Goal: Transaction & Acquisition: Download file/media

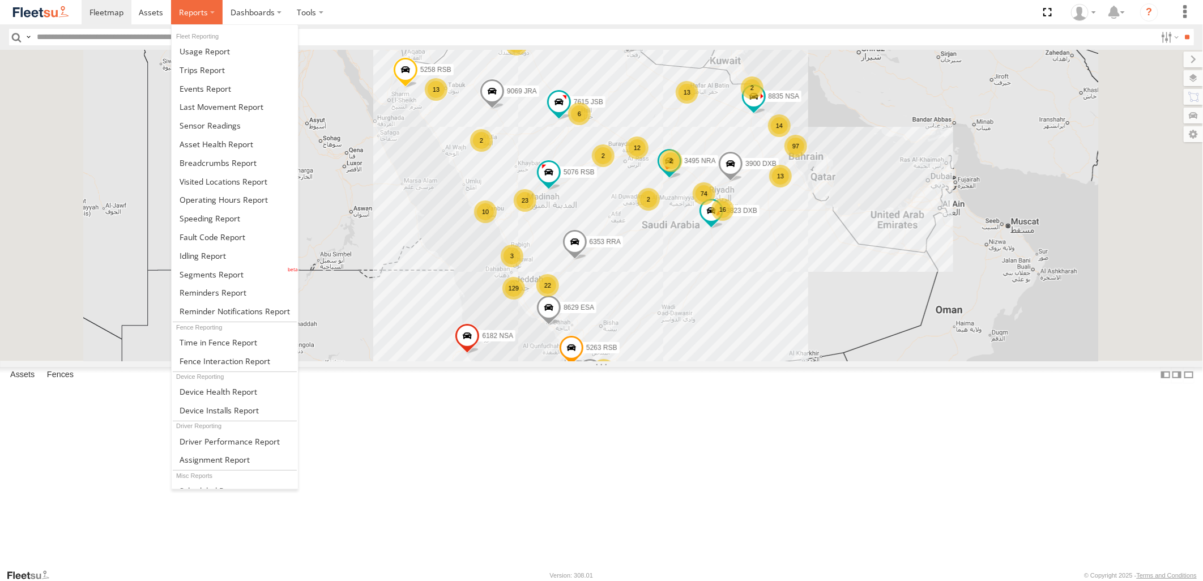
click at [184, 16] on span at bounding box center [193, 12] width 29 height 11
click at [231, 106] on span at bounding box center [222, 106] width 84 height 11
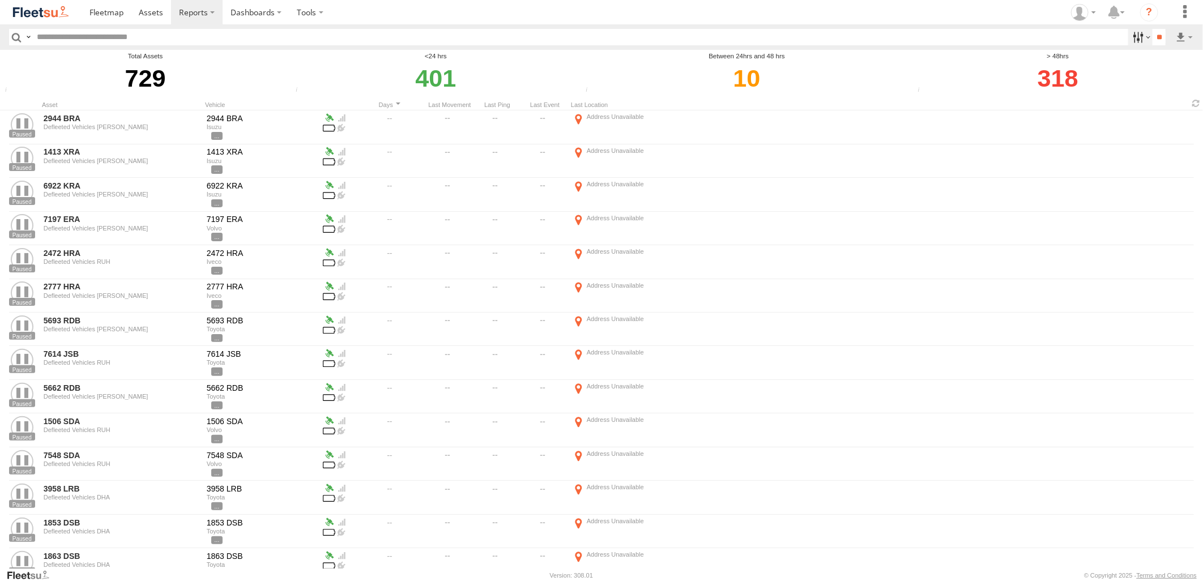
click at [1141, 32] on label at bounding box center [1140, 37] width 24 height 16
click at [1182, 85] on div "318" at bounding box center [1058, 78] width 287 height 34
click at [1128, 41] on label at bounding box center [1140, 37] width 24 height 16
click at [1187, 74] on div "318" at bounding box center [1056, 78] width 290 height 34
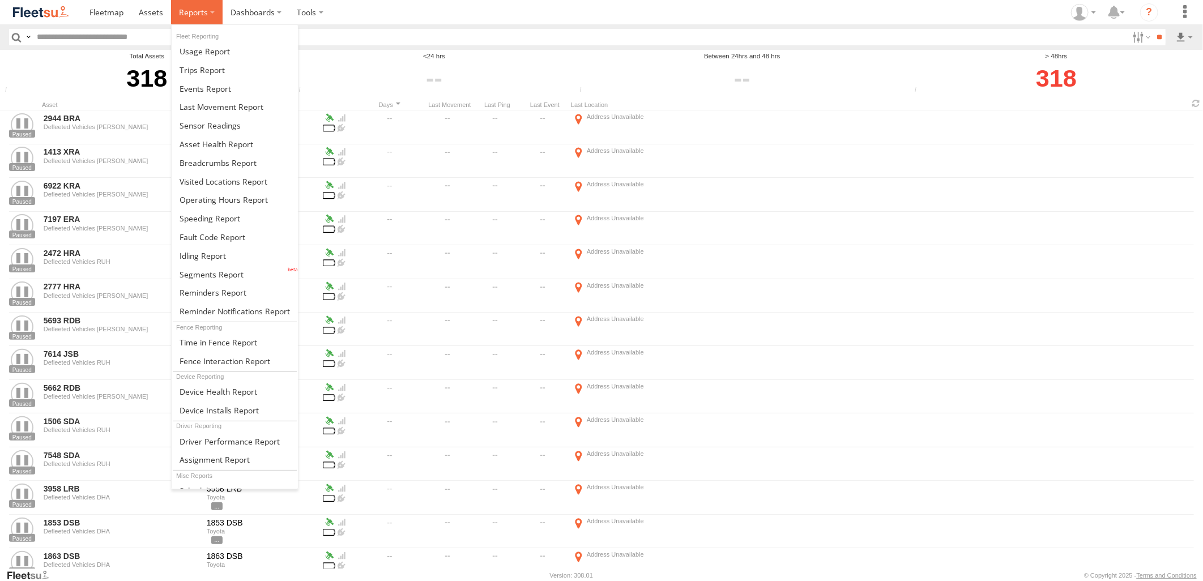
click at [193, 10] on span at bounding box center [193, 12] width 29 height 11
click at [242, 270] on link at bounding box center [235, 274] width 126 height 19
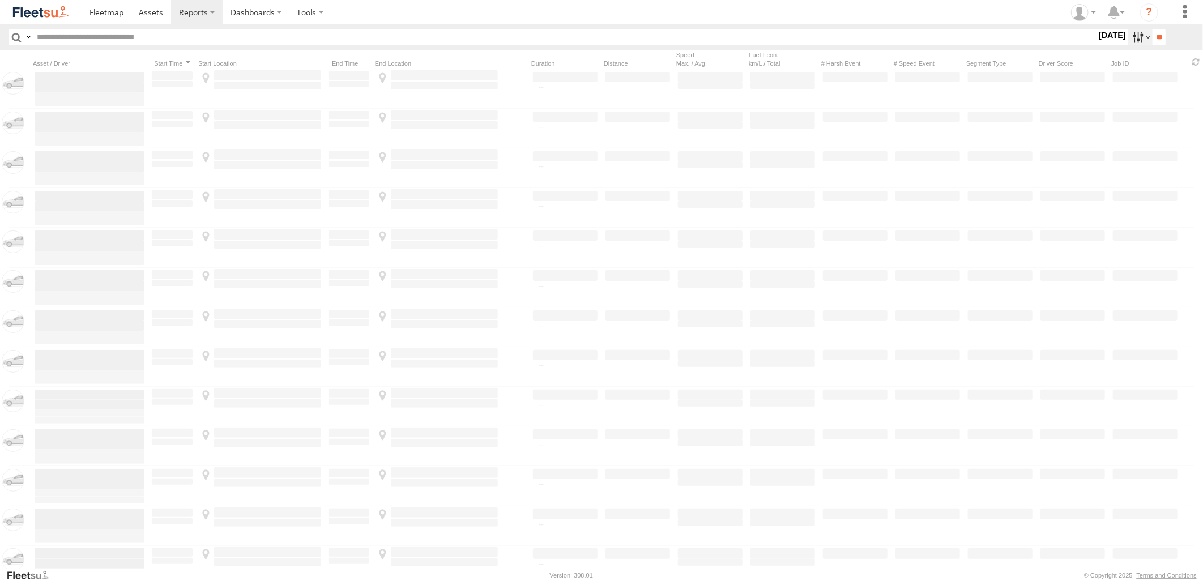
click at [1137, 36] on label at bounding box center [1140, 37] width 24 height 16
click at [0, 0] on label at bounding box center [0, 0] width 0 height 0
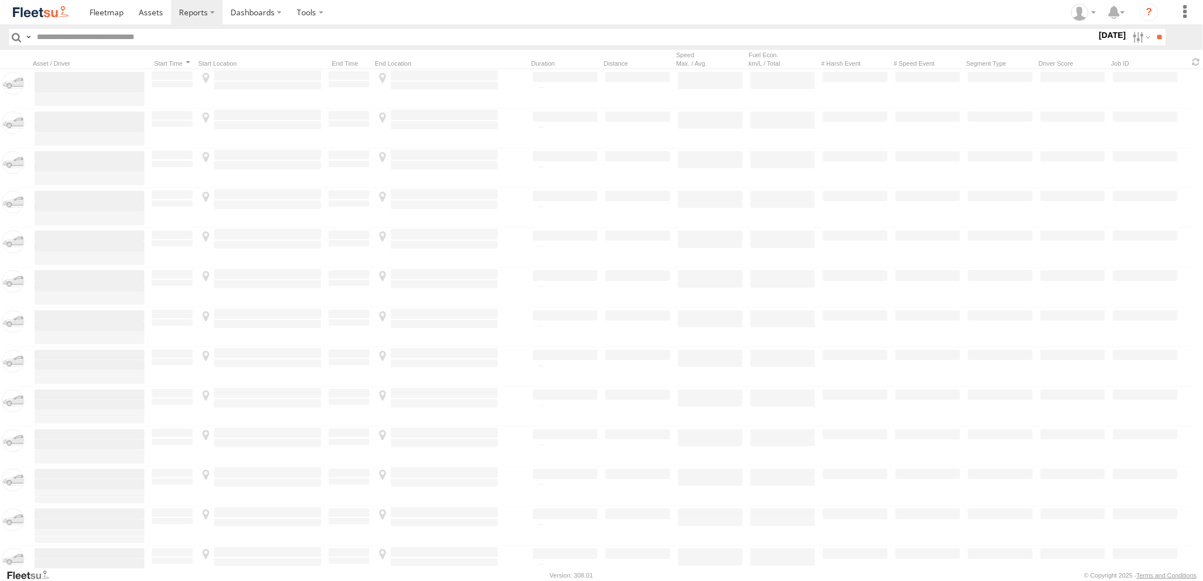
click at [0, 0] on label at bounding box center [0, 0] width 0 height 0
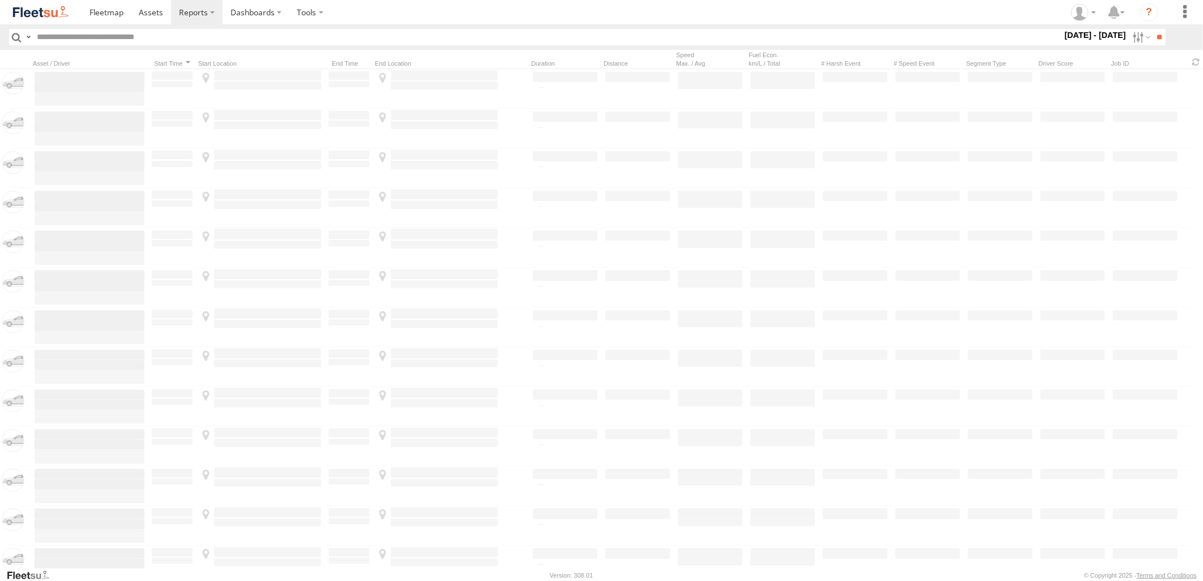
click at [0, 0] on span "[PERSON_NAME] - Jeddah" at bounding box center [0, 0] width 0 height 0
click at [0, 0] on span "Abha Warhouse" at bounding box center [0, 0] width 0 height 0
click at [0, 0] on span "[PERSON_NAME] - Logistics WH Jeddah" at bounding box center [0, 0] width 0 height 0
click at [0, 0] on span "Baha warehouse" at bounding box center [0, 0] width 0 height 0
click at [0, 0] on span "Defleeted Vehicles [PERSON_NAME]" at bounding box center [0, 0] width 0 height 0
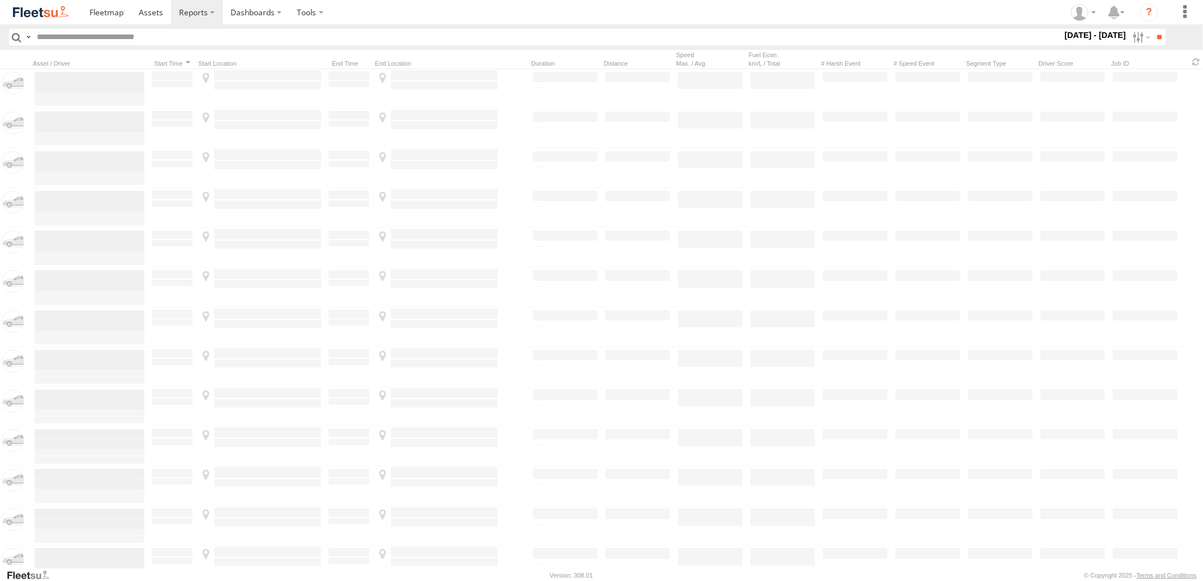
click at [0, 0] on span "Gizan Outlet" at bounding box center [0, 0] width 0 height 0
click at [0, 0] on span "[PERSON_NAME] Expansions SDCC Couriers" at bounding box center [0, 0] width 0 height 0
click at [0, 0] on span "[PERSON_NAME] LH" at bounding box center [0, 0] width 0 height 0
click at [0, 0] on span "Khamis Mushait Outlet" at bounding box center [0, 0] width 0 height 0
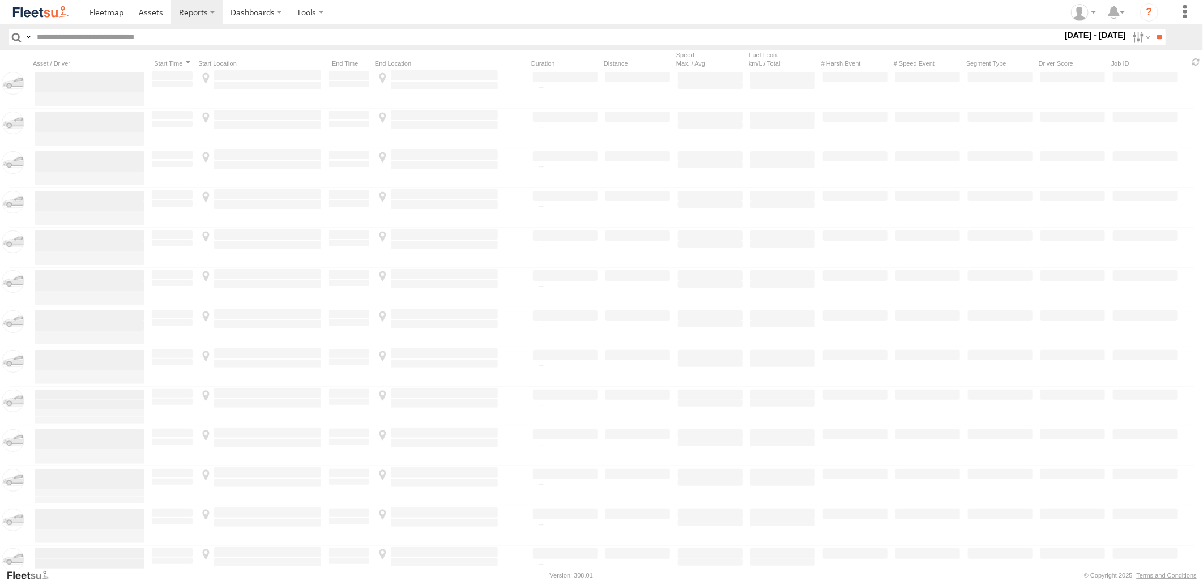
click at [0, 0] on span "Main Warehouse, [GEOGRAPHIC_DATA]" at bounding box center [0, 0] width 0 height 0
click at [0, 0] on span "Makkah Outlet" at bounding box center [0, 0] width 0 height 0
click at [0, 0] on span "Najran" at bounding box center [0, 0] width 0 height 0
click at [0, 0] on span "Qunfuda" at bounding box center [0, 0] width 0 height 0
click at [0, 0] on span "Tabuk Outlet" at bounding box center [0, 0] width 0 height 0
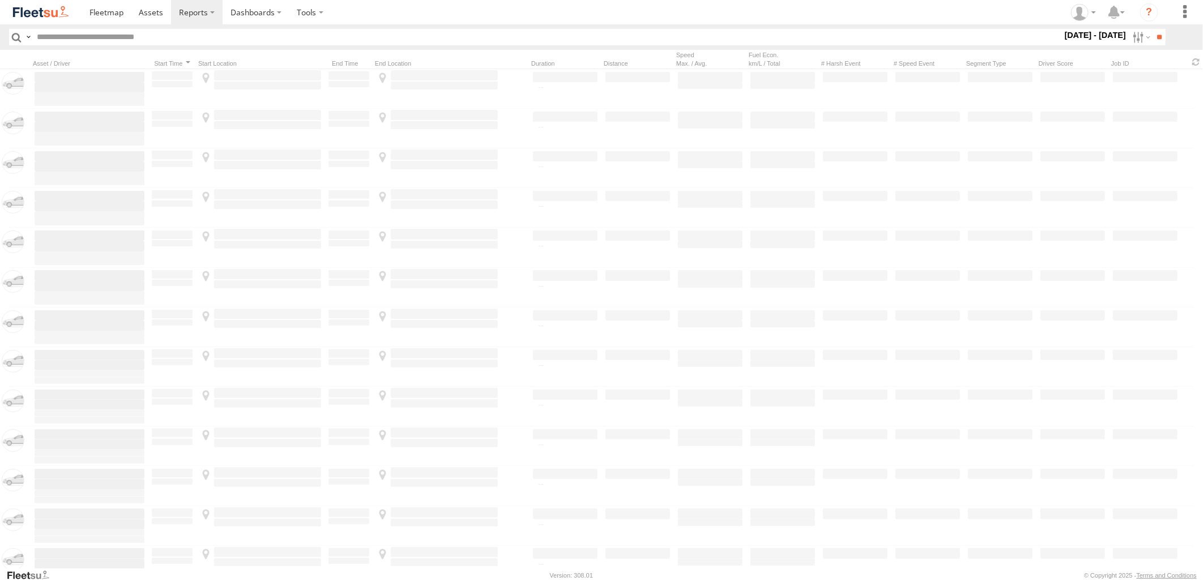
click at [0, 0] on span "Taif Outlet" at bounding box center [0, 0] width 0 height 0
click at [0, 0] on span "Yanbu Outlet" at bounding box center [0, 0] width 0 height 0
click at [0, 0] on span "[PERSON_NAME] - Logistics WH Jeddah" at bounding box center [0, 0] width 0 height 0
click at [0, 0] on span "[PERSON_NAME] LH" at bounding box center [0, 0] width 0 height 0
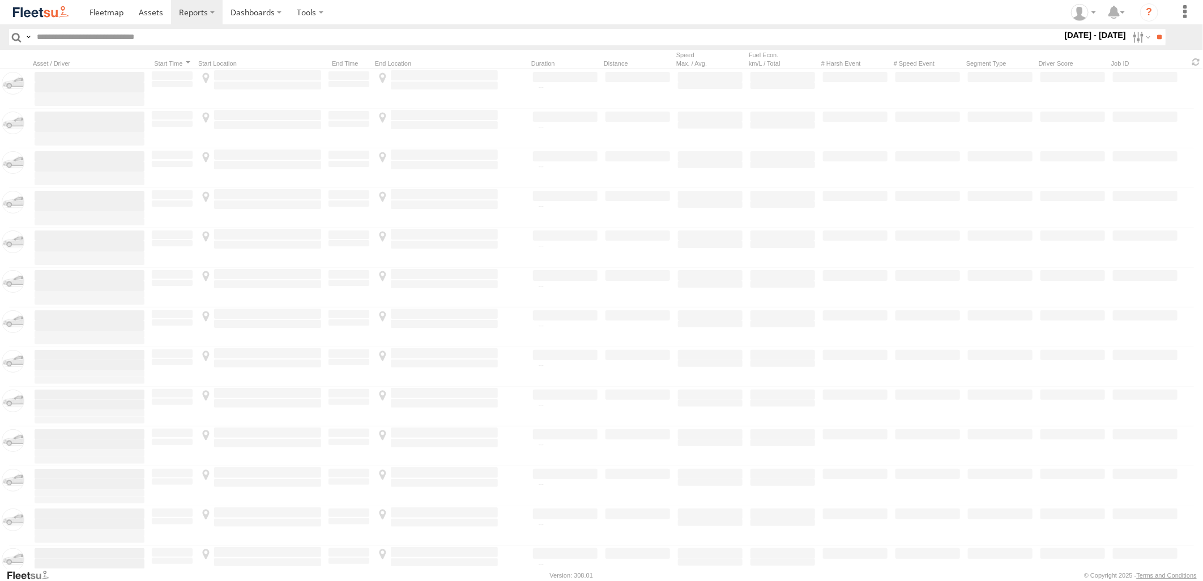
click at [0, 0] on span "[PERSON_NAME] LH" at bounding box center [0, 0] width 0 height 0
click at [1165, 31] on input "**" at bounding box center [1159, 37] width 13 height 16
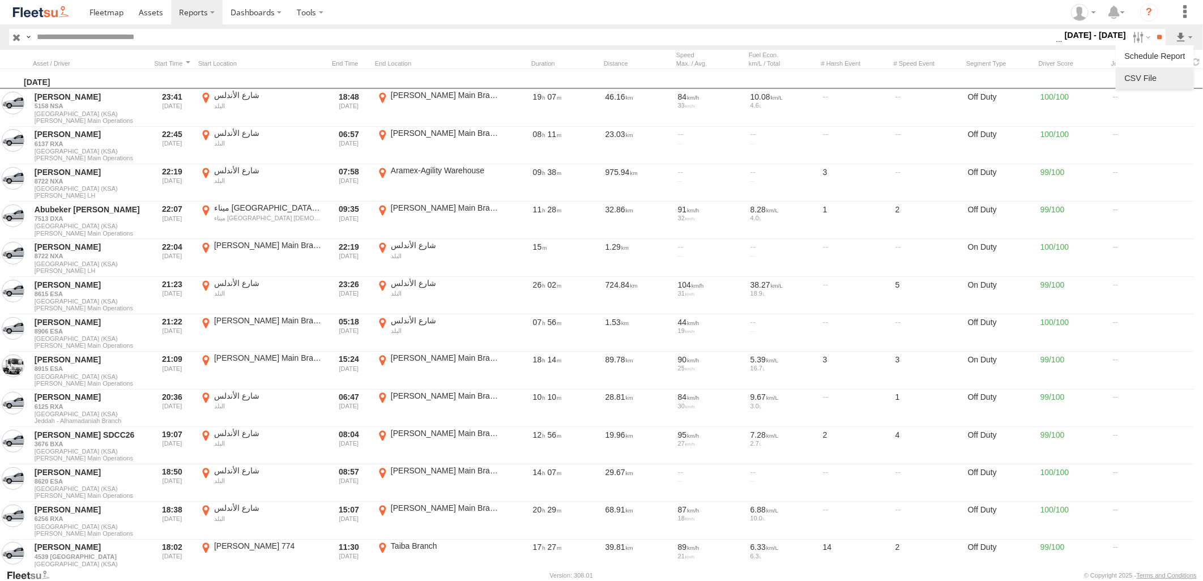
click at [1164, 71] on link at bounding box center [1154, 78] width 69 height 17
click at [805, 18] on section at bounding box center [641, 12] width 1119 height 24
click at [1137, 37] on label at bounding box center [1140, 37] width 24 height 16
click at [0, 0] on label at bounding box center [0, 0] width 0 height 0
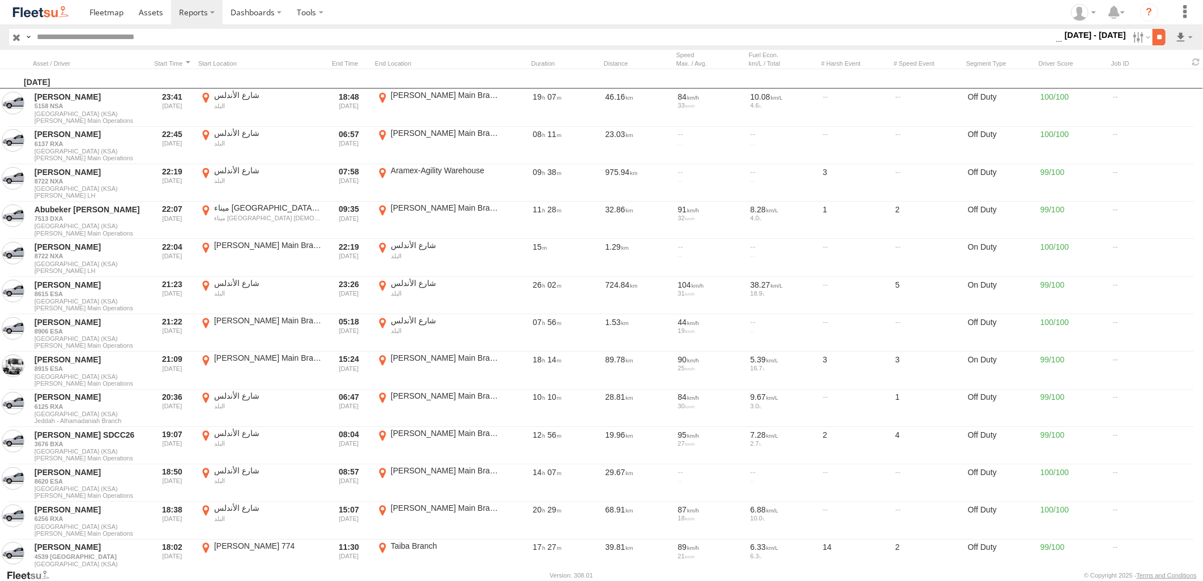
click at [1159, 35] on input "**" at bounding box center [1159, 37] width 13 height 16
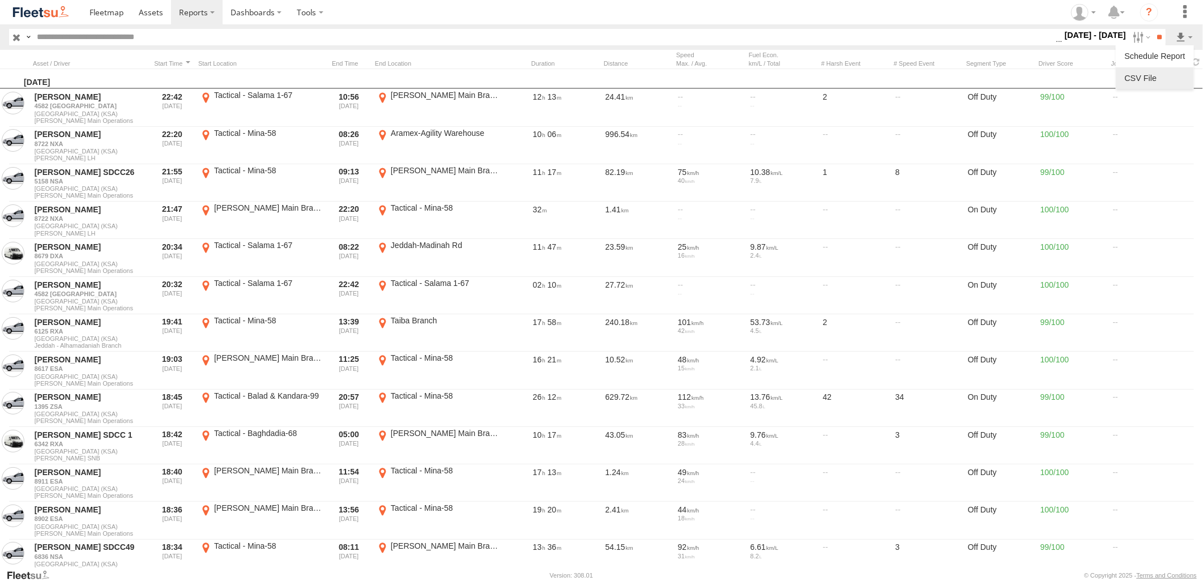
click at [1163, 78] on link at bounding box center [1154, 78] width 69 height 17
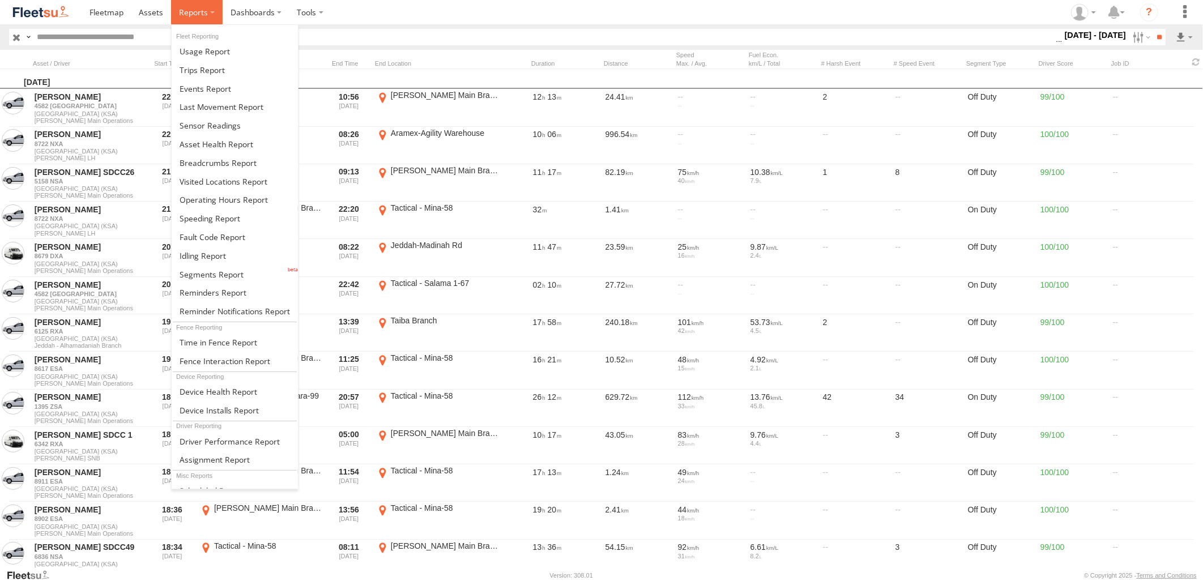
click at [201, 19] on label at bounding box center [197, 12] width 52 height 24
click at [227, 110] on span at bounding box center [222, 106] width 84 height 11
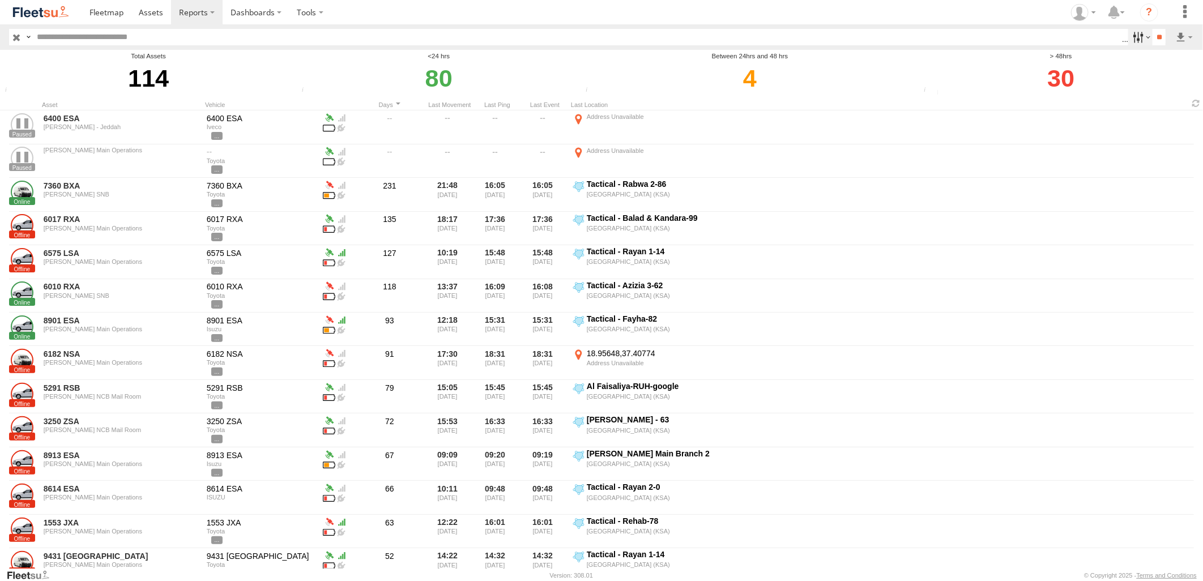
click at [1136, 37] on label at bounding box center [1140, 37] width 24 height 16
click at [1182, 69] on div "30" at bounding box center [1060, 78] width 281 height 34
click at [833, 16] on section at bounding box center [641, 12] width 1119 height 24
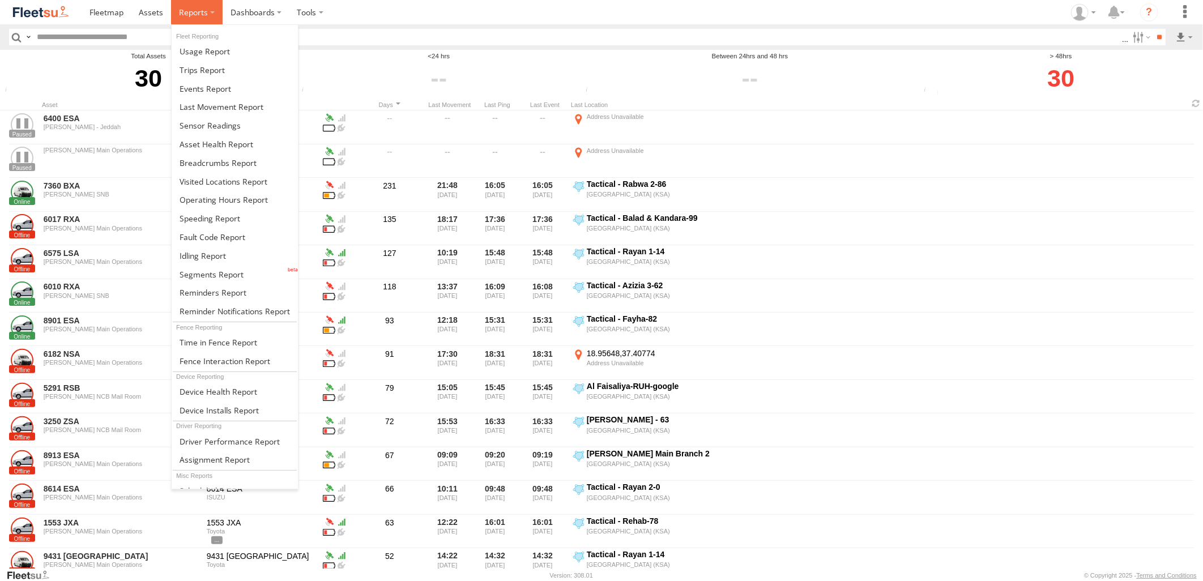
click at [198, 13] on span at bounding box center [193, 12] width 29 height 11
click at [253, 272] on link at bounding box center [235, 274] width 126 height 19
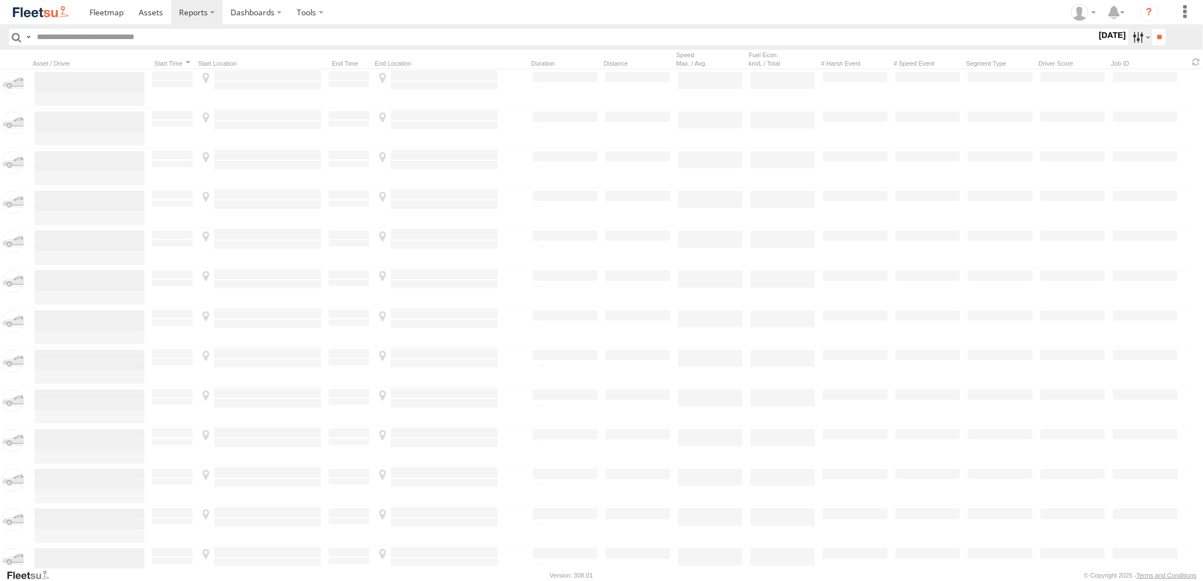
click at [1130, 38] on label at bounding box center [1140, 37] width 24 height 16
click at [0, 0] on label at bounding box center [0, 0] width 0 height 0
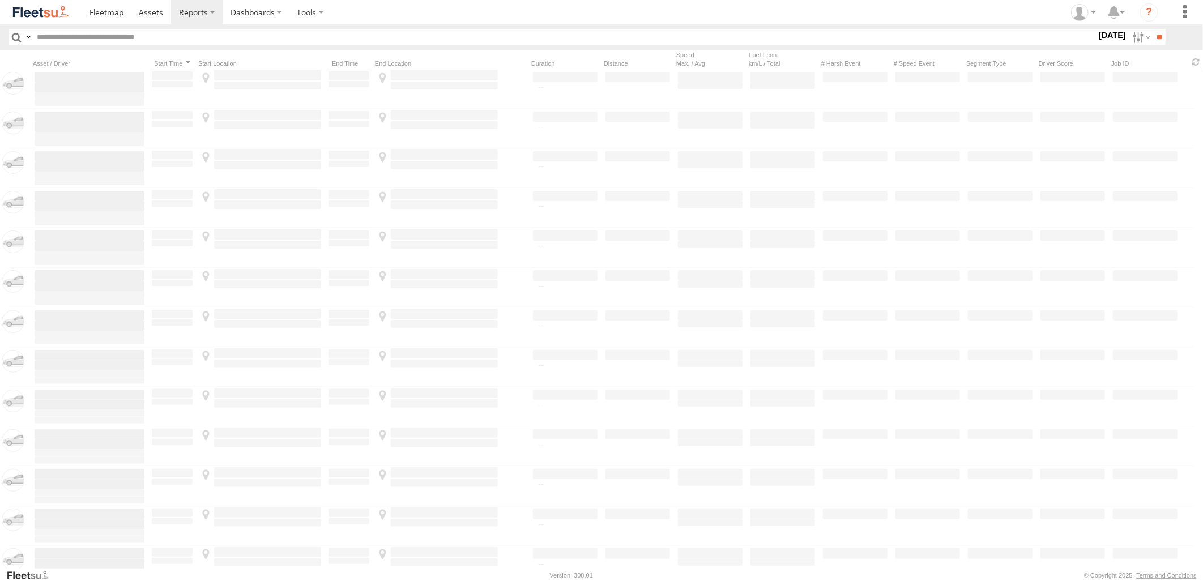
click at [0, 0] on label at bounding box center [0, 0] width 0 height 0
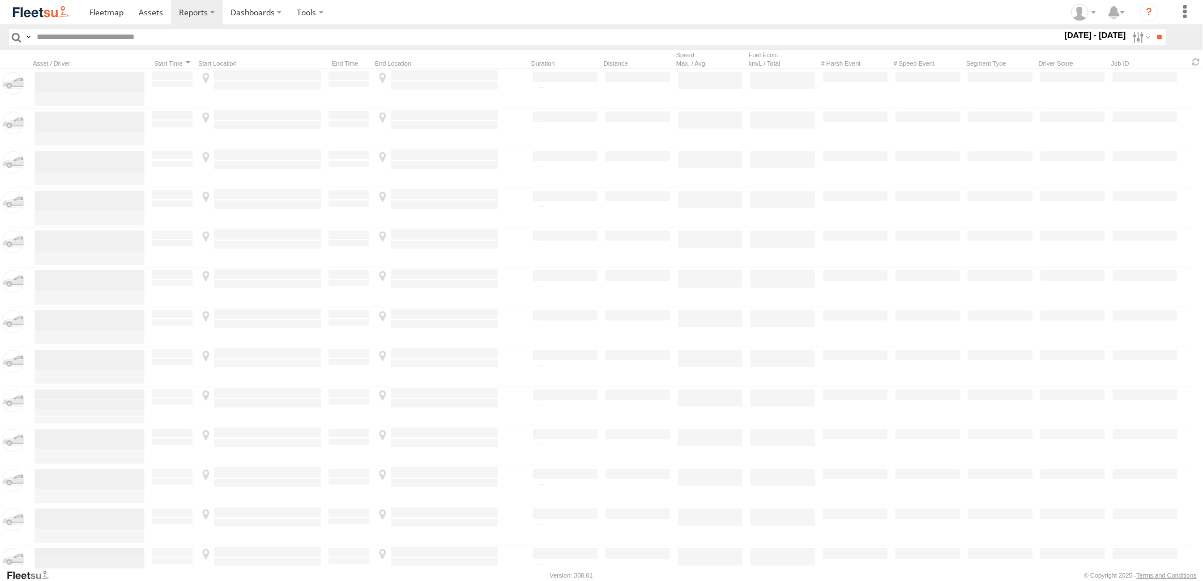
click at [0, 0] on span "[PERSON_NAME] - Jeddah" at bounding box center [0, 0] width 0 height 0
click at [0, 0] on span "Abha Warhouse" at bounding box center [0, 0] width 0 height 0
click at [0, 0] on span "Baha warehouse" at bounding box center [0, 0] width 0 height 0
click at [0, 0] on span "Defleeted Vehicles [PERSON_NAME]" at bounding box center [0, 0] width 0 height 0
click at [0, 0] on span "Gizan Outlet" at bounding box center [0, 0] width 0 height 0
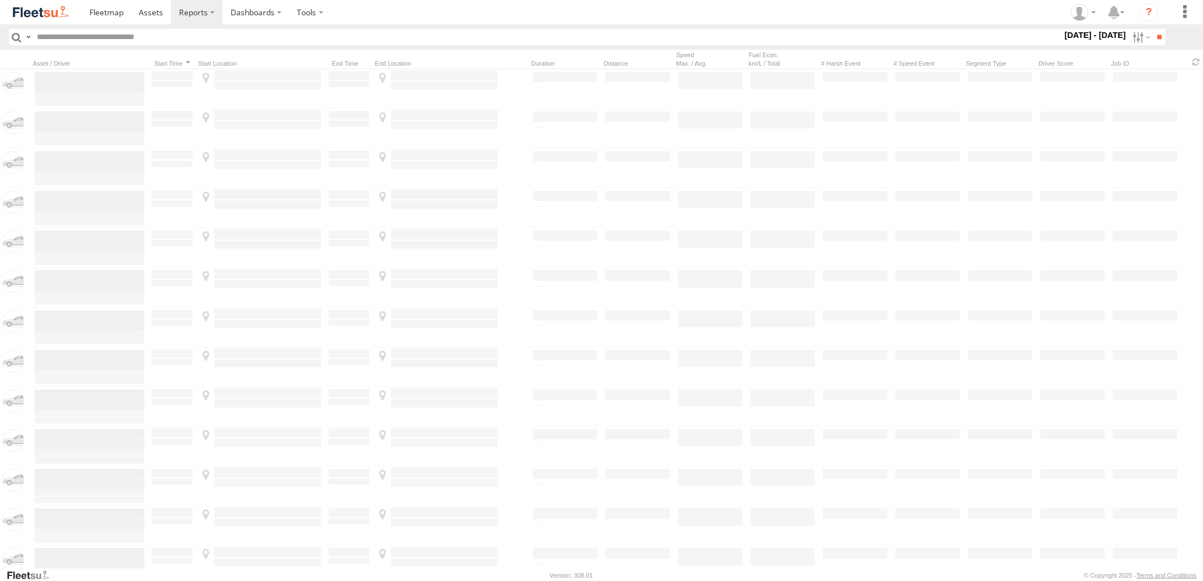
click at [0, 0] on span "[PERSON_NAME] Expansions SDCC Couriers" at bounding box center [0, 0] width 0 height 0
click at [0, 0] on span "[PERSON_NAME] LH" at bounding box center [0, 0] width 0 height 0
click at [0, 0] on span "Khamis Mushait Outlet" at bounding box center [0, 0] width 0 height 0
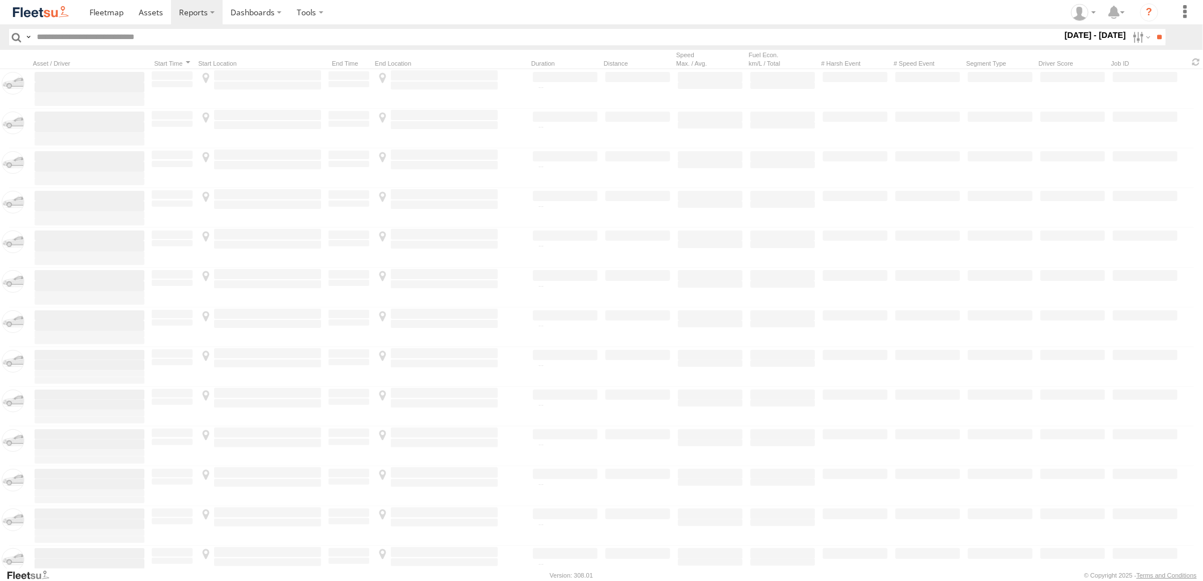
click at [0, 0] on span "Main Warehouse, [GEOGRAPHIC_DATA]" at bounding box center [0, 0] width 0 height 0
click at [0, 0] on span "Makkah Outlet" at bounding box center [0, 0] width 0 height 0
click at [0, 0] on span "Najran" at bounding box center [0, 0] width 0 height 0
click at [0, 0] on span "Qunfuda" at bounding box center [0, 0] width 0 height 0
click at [0, 0] on span "Tabuk Outlet" at bounding box center [0, 0] width 0 height 0
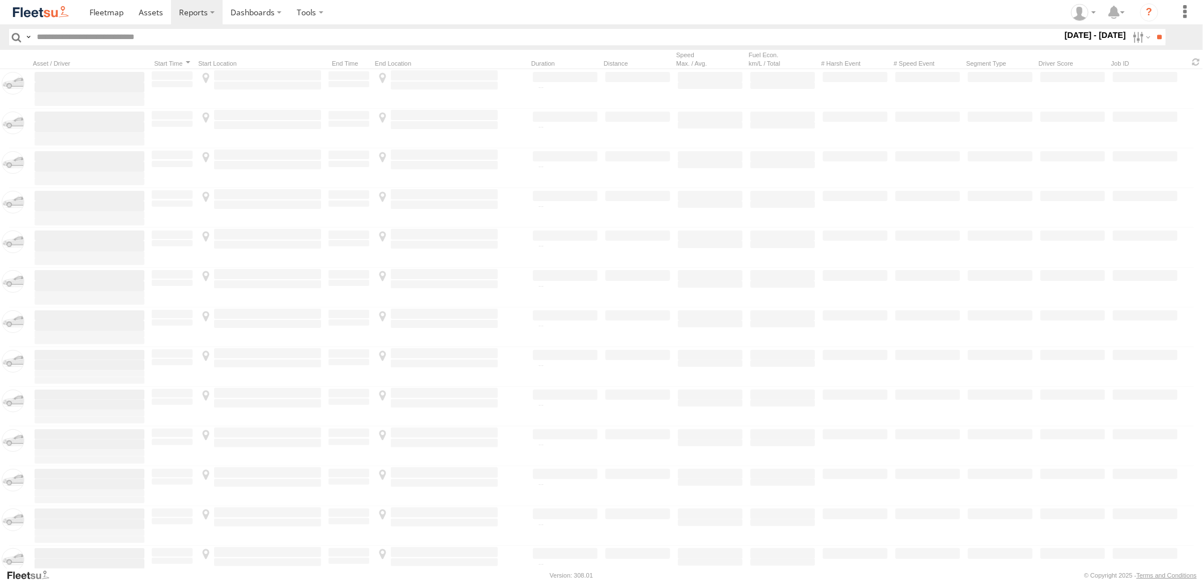
click at [0, 0] on span "Taif Outlet" at bounding box center [0, 0] width 0 height 0
click at [0, 0] on span "Yanbu Outlet" at bounding box center [0, 0] width 0 height 0
click at [1153, 36] on input "**" at bounding box center [1159, 37] width 13 height 16
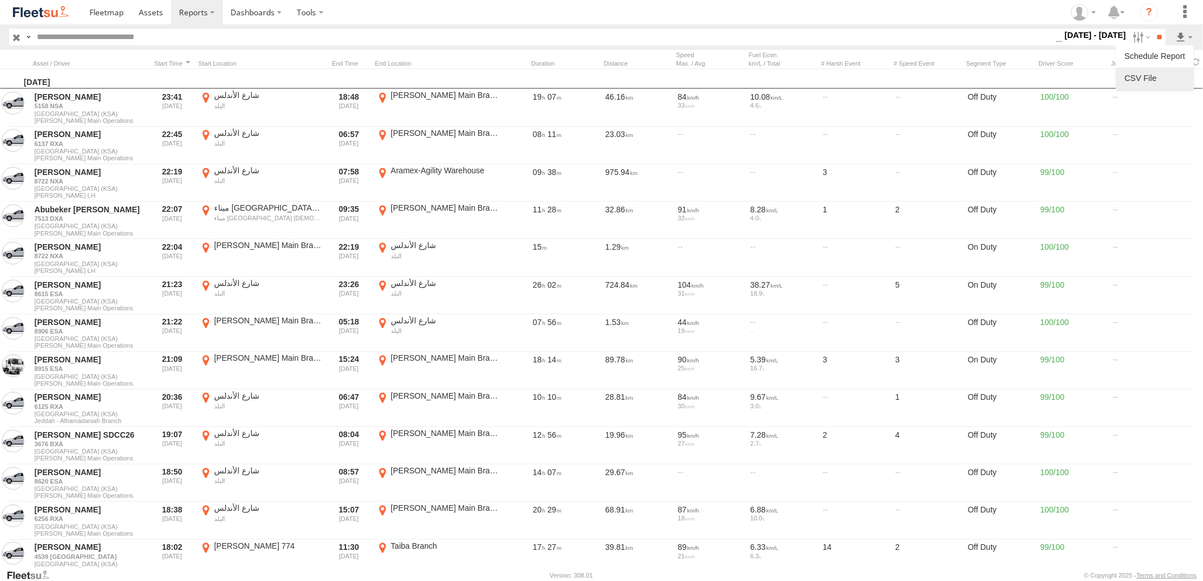
click at [1163, 74] on link at bounding box center [1154, 78] width 69 height 17
click at [878, 7] on section at bounding box center [641, 12] width 1119 height 24
click at [1137, 40] on label at bounding box center [1140, 37] width 24 height 16
click at [0, 0] on label at bounding box center [0, 0] width 0 height 0
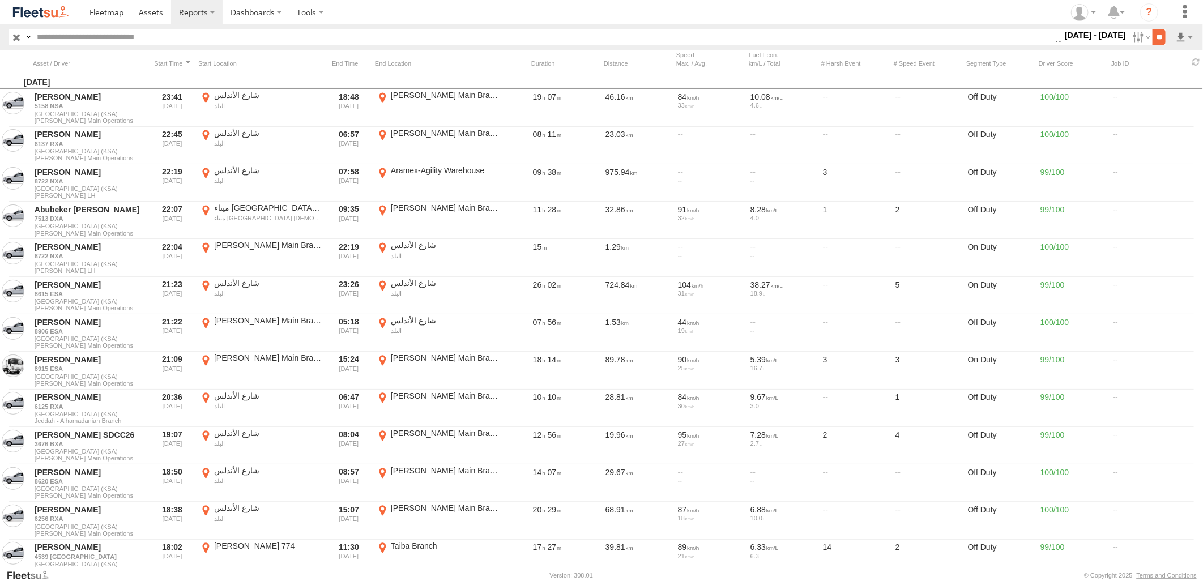
click at [1163, 35] on input "**" at bounding box center [1159, 37] width 13 height 16
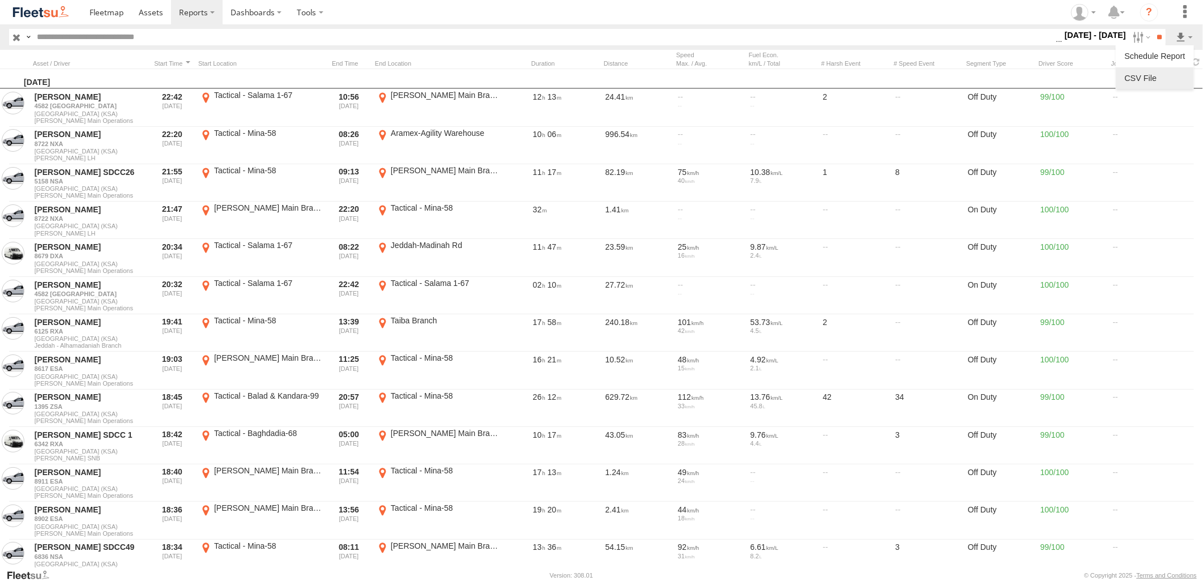
click at [1158, 81] on link at bounding box center [1154, 78] width 69 height 17
click at [842, 35] on input "text" at bounding box center [544, 37] width 1024 height 16
click at [1128, 34] on label at bounding box center [1140, 37] width 24 height 16
click at [0, 0] on label at bounding box center [0, 0] width 0 height 0
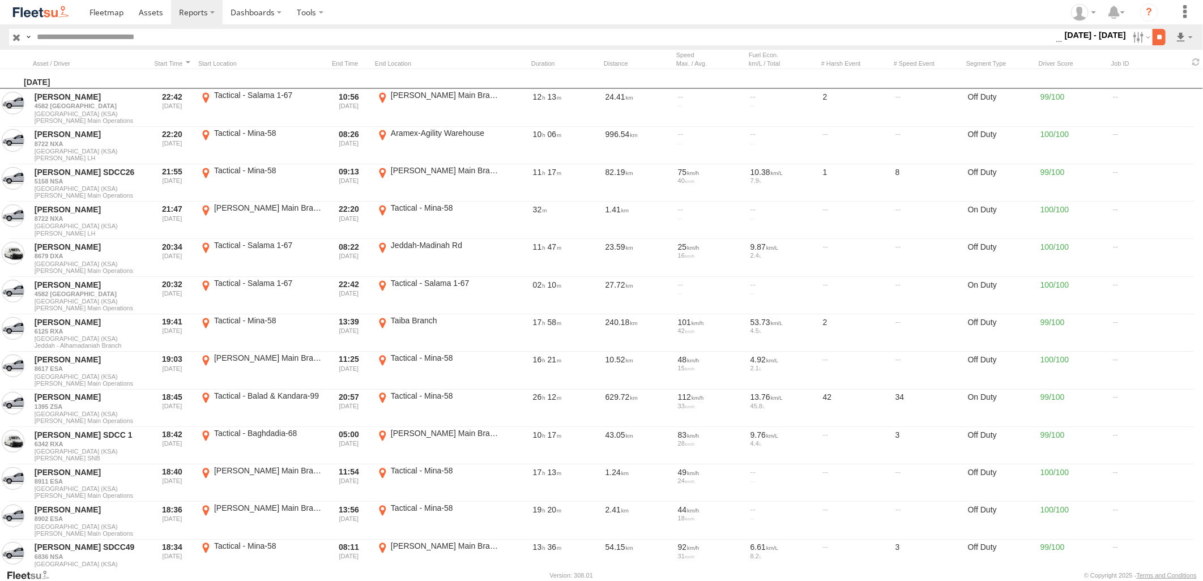
click at [1157, 36] on input "**" at bounding box center [1159, 37] width 13 height 16
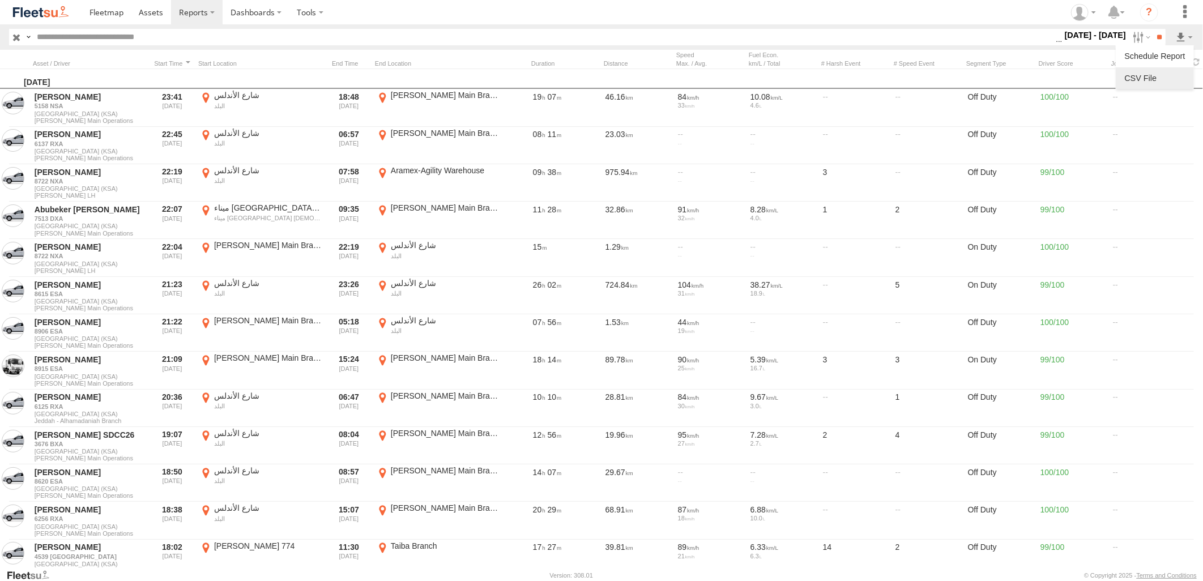
click at [1150, 82] on link at bounding box center [1154, 78] width 69 height 17
click at [834, 0] on section at bounding box center [641, 12] width 1119 height 24
click at [1140, 31] on label at bounding box center [1140, 37] width 24 height 16
click at [0, 0] on label at bounding box center [0, 0] width 0 height 0
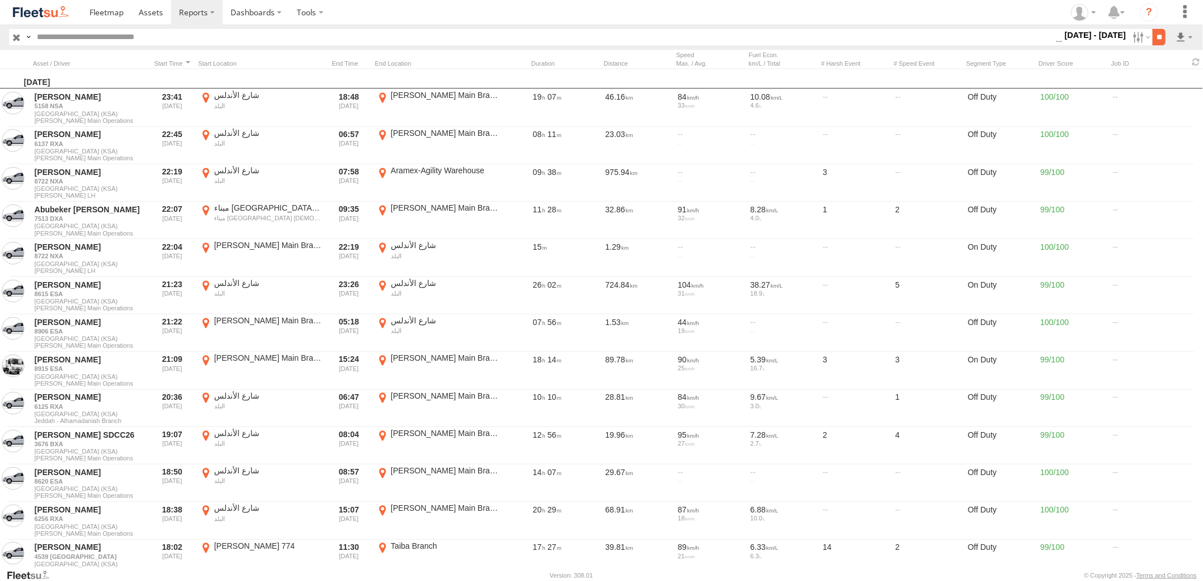
click at [1162, 40] on input "**" at bounding box center [1159, 37] width 13 height 16
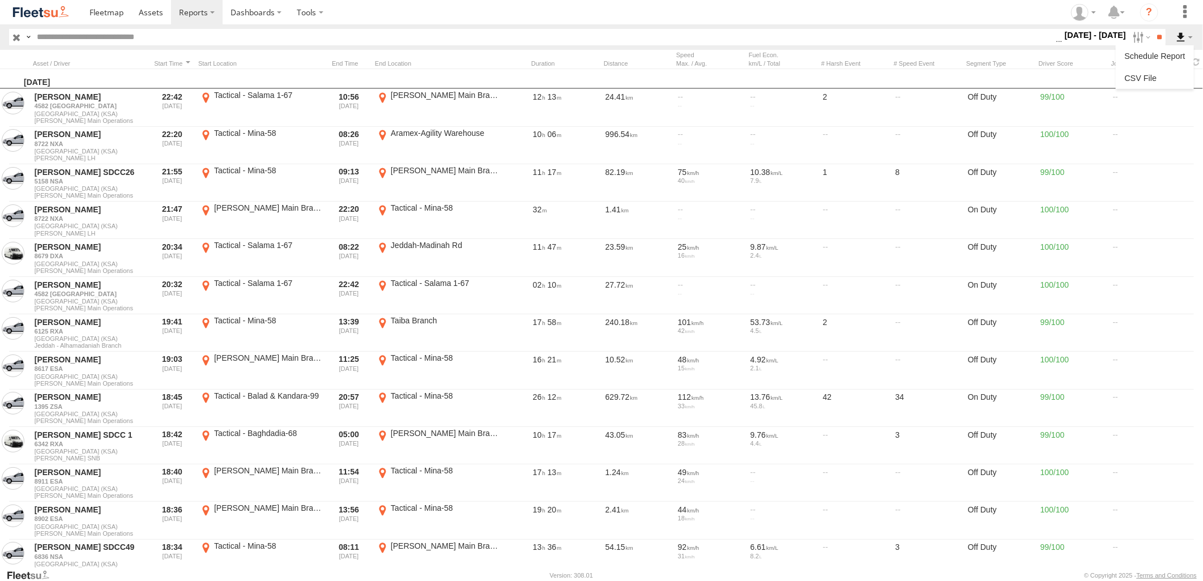
click at [1187, 38] on label at bounding box center [1184, 37] width 19 height 16
click at [1157, 78] on link at bounding box center [1154, 78] width 69 height 17
click at [803, 11] on section at bounding box center [641, 12] width 1119 height 24
click at [1136, 39] on label at bounding box center [1140, 37] width 24 height 16
click at [0, 0] on label at bounding box center [0, 0] width 0 height 0
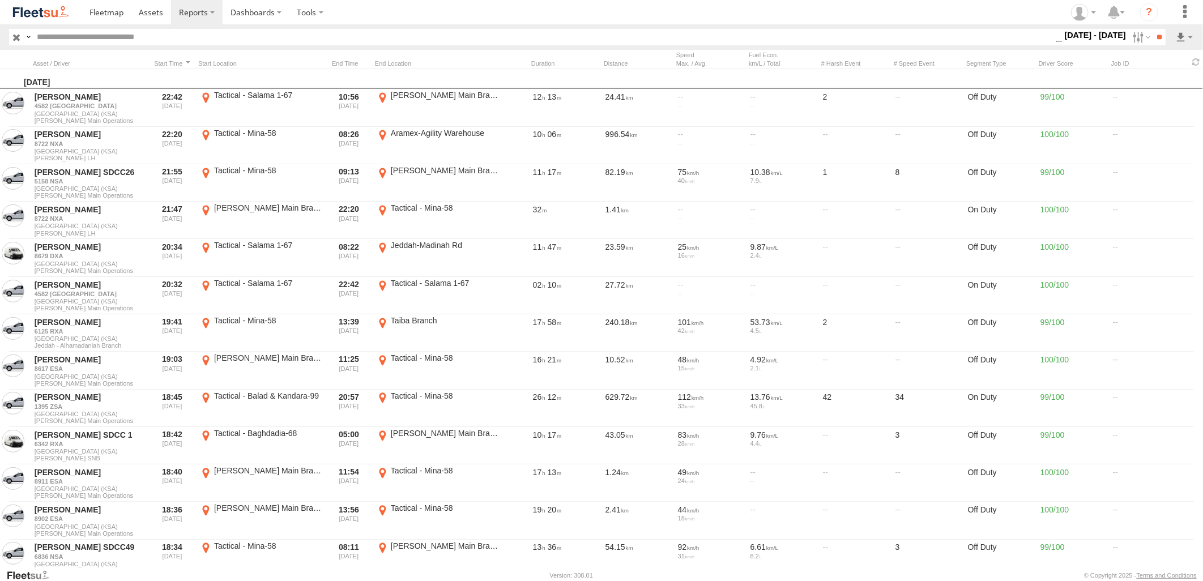
click at [0, 0] on label at bounding box center [0, 0] width 0 height 0
click at [1156, 35] on input "**" at bounding box center [1159, 37] width 13 height 16
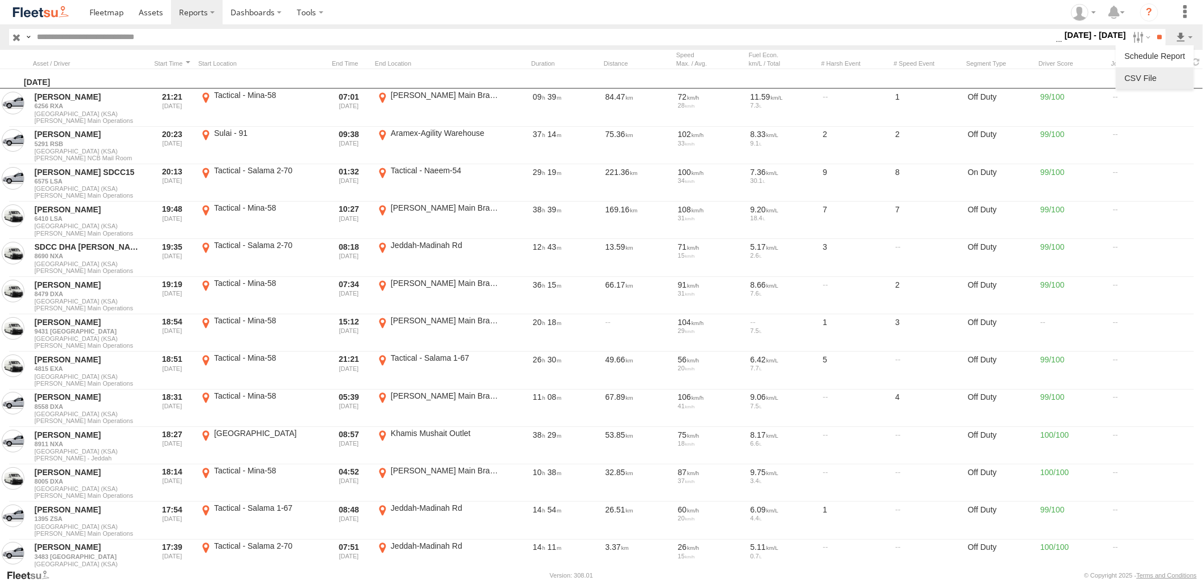
click at [1159, 80] on link at bounding box center [1154, 78] width 69 height 17
click at [795, 8] on section at bounding box center [641, 12] width 1119 height 24
click at [1133, 41] on label at bounding box center [1140, 37] width 24 height 16
click at [0, 0] on label at bounding box center [0, 0] width 0 height 0
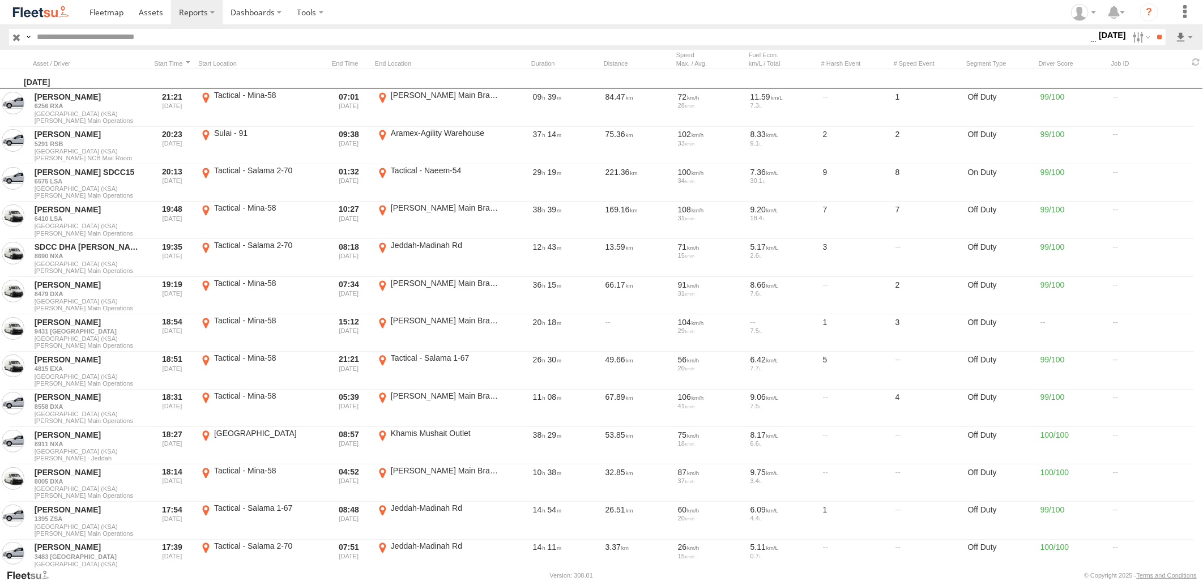
click at [0, 0] on label at bounding box center [0, 0] width 0 height 0
click at [1153, 37] on input "**" at bounding box center [1159, 37] width 13 height 16
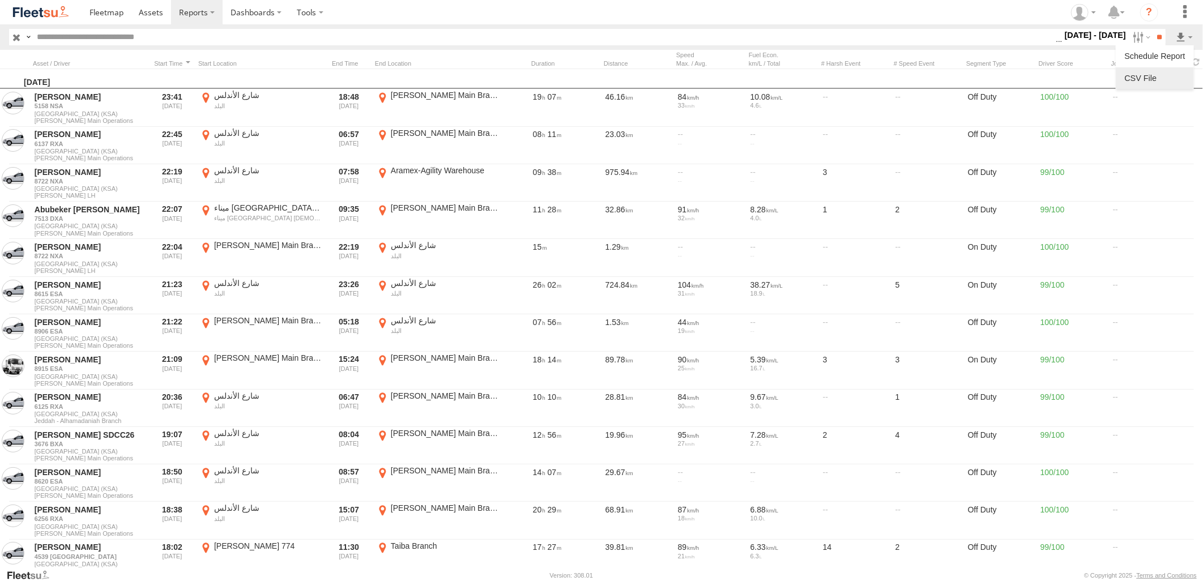
click at [1162, 70] on link at bounding box center [1154, 78] width 69 height 17
click at [829, 24] on section at bounding box center [641, 12] width 1119 height 24
click at [1153, 38] on input "**" at bounding box center [1159, 37] width 13 height 16
click at [1167, 75] on link at bounding box center [1154, 78] width 69 height 17
